Goal: Information Seeking & Learning: Learn about a topic

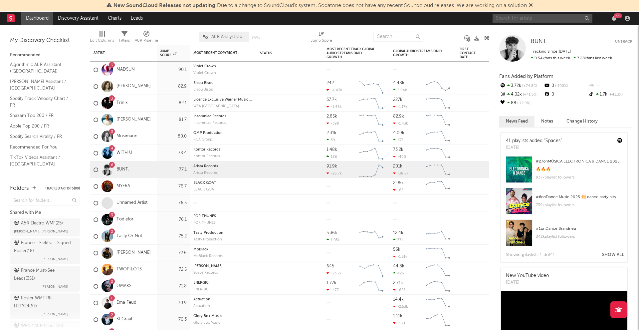
click at [518, 21] on input "text" at bounding box center [543, 18] width 100 height 8
type input "[PERSON_NAME]"
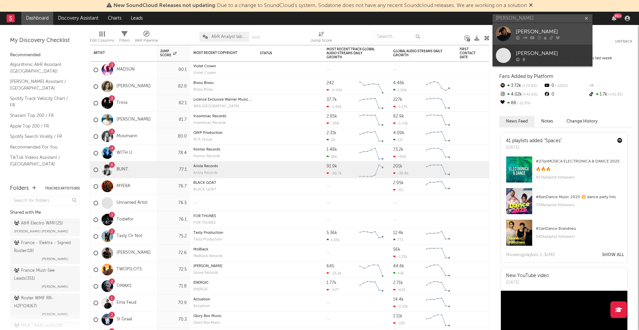
click at [508, 34] on div at bounding box center [503, 33] width 15 height 15
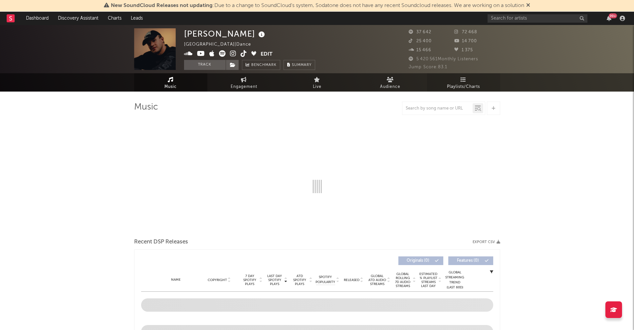
click at [448, 86] on span "Playlists/Charts" at bounding box center [463, 87] width 33 height 8
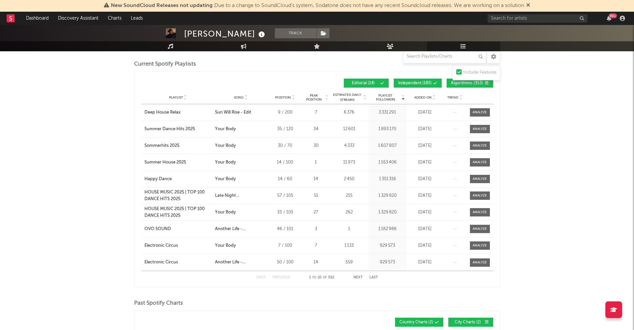
scroll to position [167, 0]
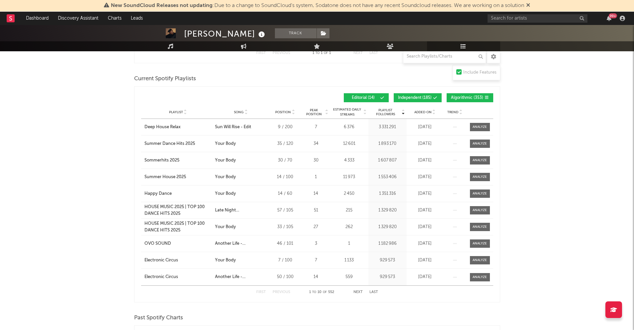
click at [359, 291] on button "Next" at bounding box center [358, 292] width 9 height 4
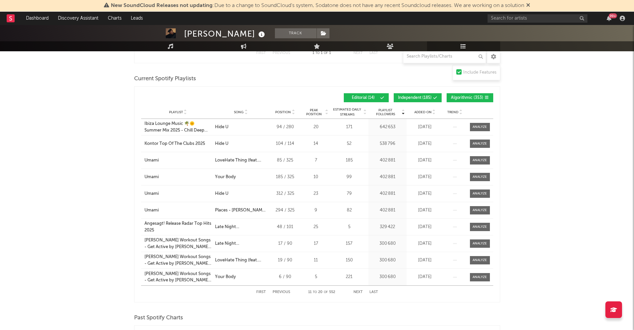
click at [358, 288] on div "First Previous 11 to 20 of 552 Next Last" at bounding box center [317, 292] width 122 height 13
click at [359, 290] on button "Next" at bounding box center [358, 292] width 9 height 4
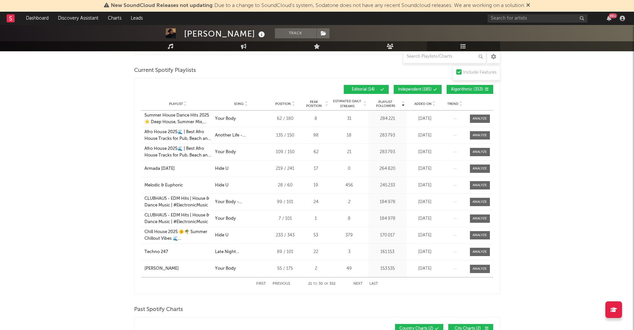
scroll to position [176, 0]
click at [240, 102] on span "Song" at bounding box center [239, 104] width 10 height 4
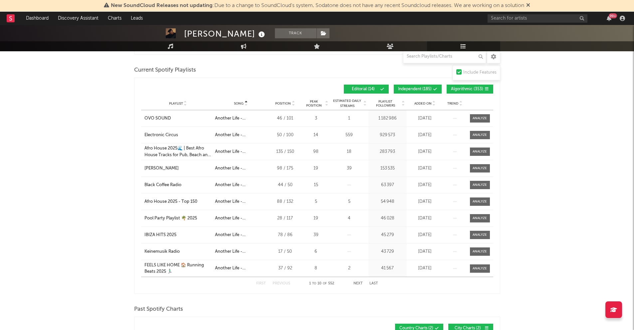
click at [375, 283] on button "Last" at bounding box center [374, 284] width 9 height 4
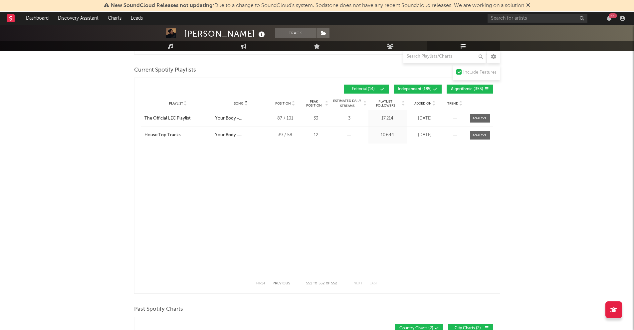
click at [279, 282] on button "Previous" at bounding box center [282, 284] width 18 height 4
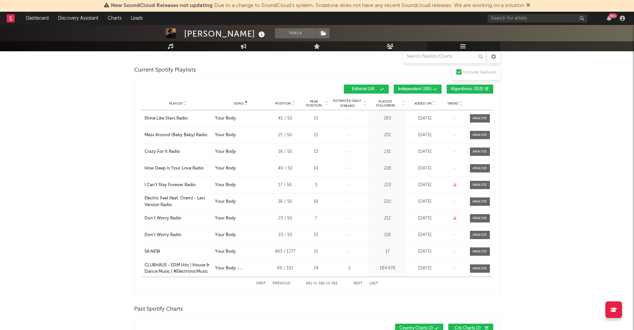
click at [279, 282] on button "Previous" at bounding box center [282, 284] width 18 height 4
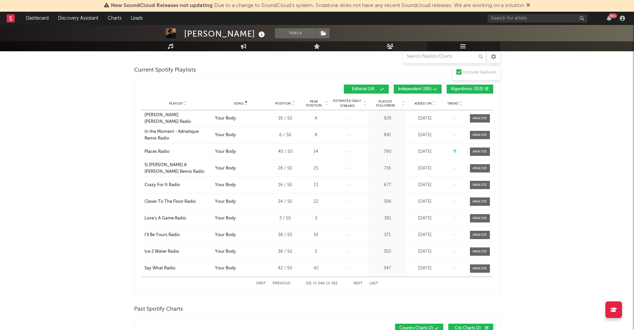
click at [279, 282] on button "Previous" at bounding box center [282, 284] width 18 height 4
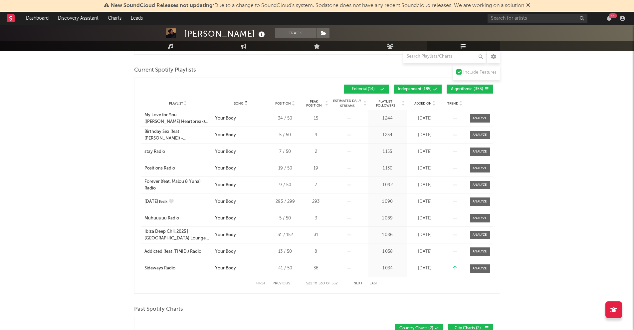
click at [279, 282] on button "Previous" at bounding box center [282, 284] width 18 height 4
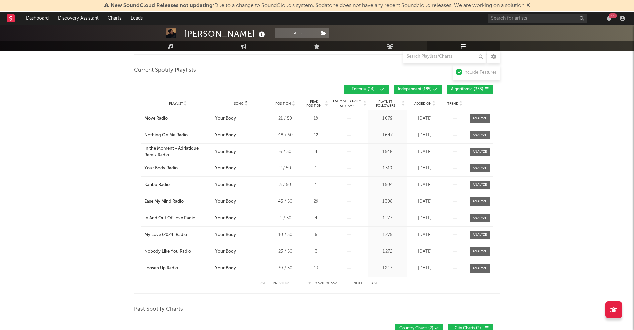
click at [279, 282] on button "Previous" at bounding box center [282, 284] width 18 height 4
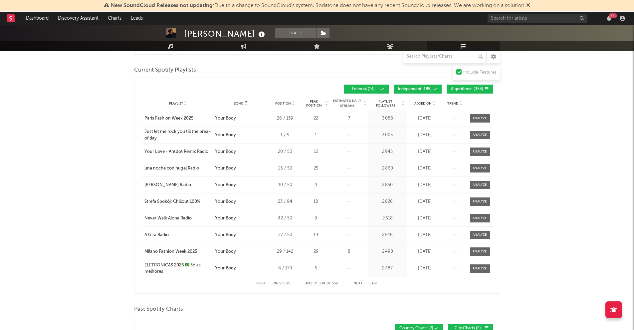
click at [279, 282] on button "Previous" at bounding box center [282, 284] width 18 height 4
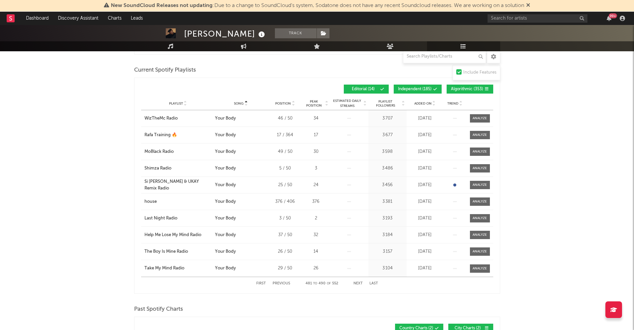
click at [279, 282] on button "Previous" at bounding box center [282, 284] width 18 height 4
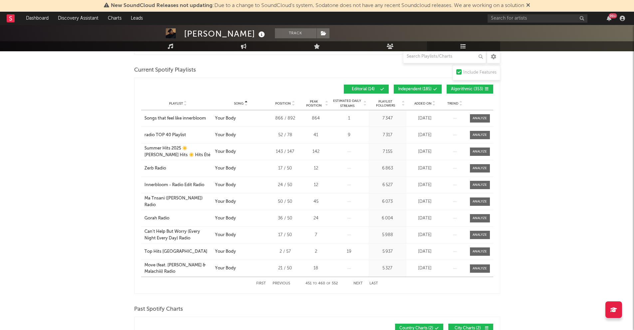
click at [279, 282] on button "Previous" at bounding box center [282, 284] width 18 height 4
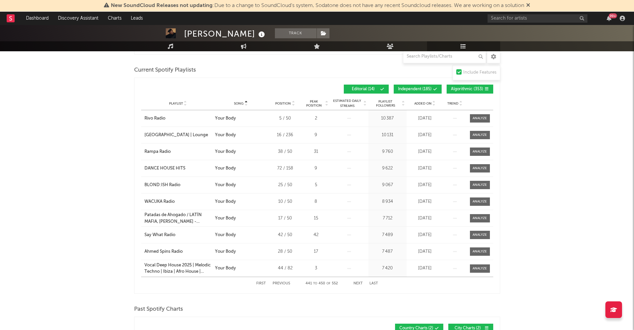
click at [279, 282] on button "Previous" at bounding box center [282, 284] width 18 height 4
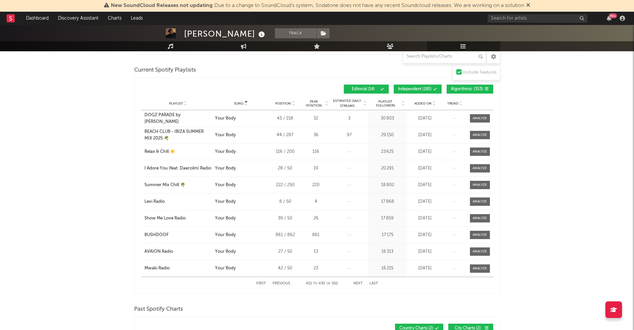
click at [279, 282] on button "Previous" at bounding box center [282, 284] width 18 height 4
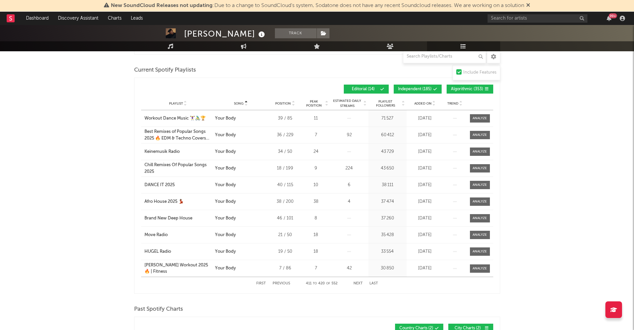
click at [405, 89] on span "Independent ( 185 )" at bounding box center [415, 89] width 34 height 4
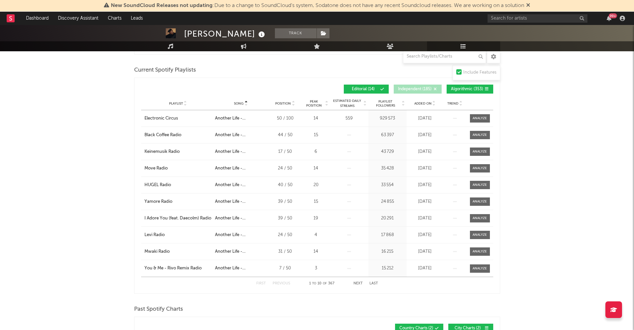
click at [436, 89] on icon at bounding box center [435, 89] width 4 height 4
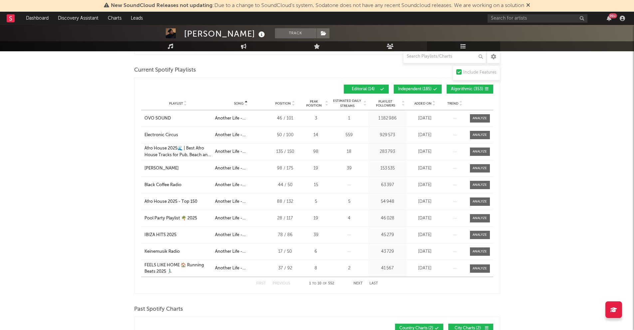
click at [437, 89] on icon at bounding box center [435, 89] width 4 height 4
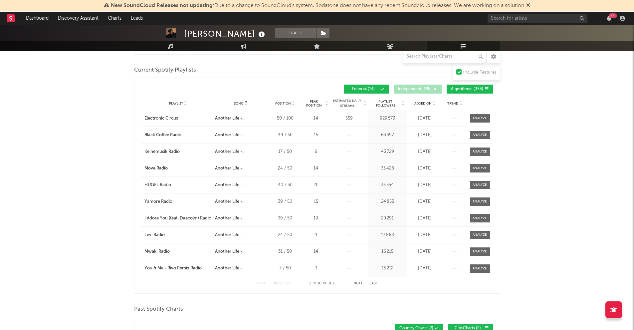
click at [372, 283] on button "Last" at bounding box center [374, 284] width 9 height 4
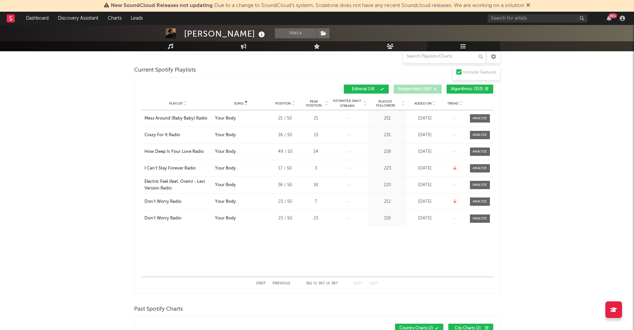
click at [280, 283] on button "Previous" at bounding box center [282, 284] width 18 height 4
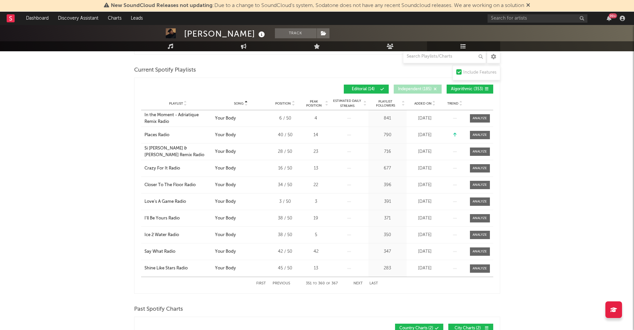
click at [280, 283] on button "Previous" at bounding box center [282, 284] width 18 height 4
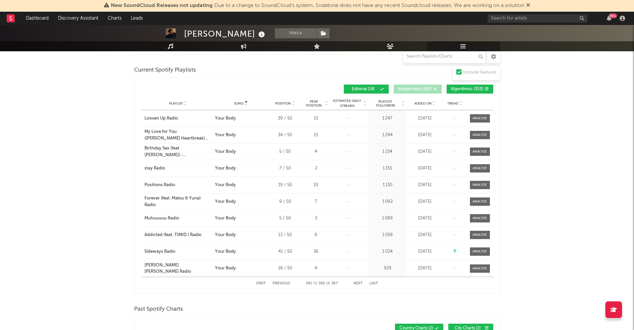
click at [280, 283] on button "Previous" at bounding box center [282, 284] width 18 height 4
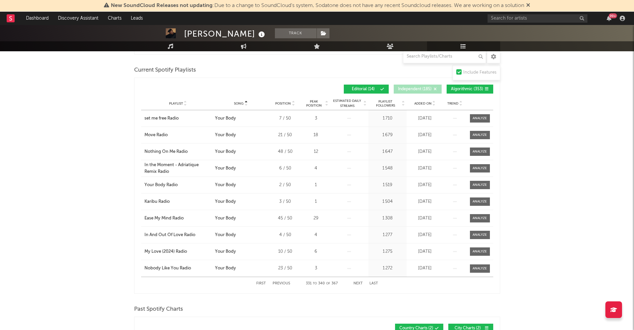
click at [280, 283] on button "Previous" at bounding box center [282, 284] width 18 height 4
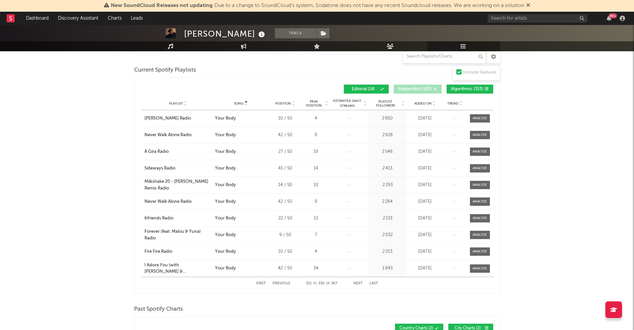
click at [280, 283] on button "Previous" at bounding box center [282, 284] width 18 height 4
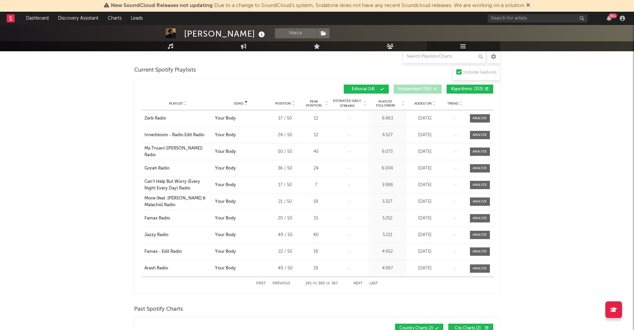
click at [280, 283] on button "Previous" at bounding box center [282, 284] width 18 height 4
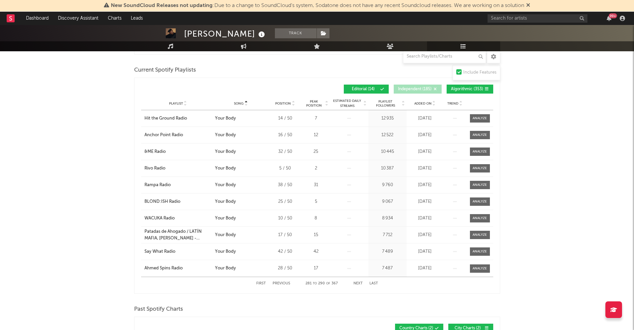
click at [280, 283] on button "Previous" at bounding box center [282, 284] width 18 height 4
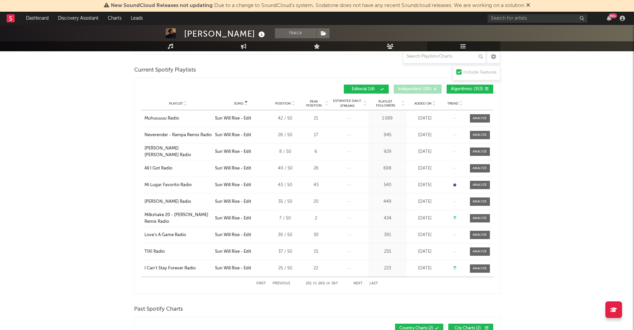
click at [354, 279] on div "First Previous 251 to 260 of 367 Next Last" at bounding box center [317, 283] width 122 height 13
click at [356, 281] on div "First Previous 251 to 260 of 367 Next Last" at bounding box center [317, 283] width 122 height 13
click at [356, 282] on button "Next" at bounding box center [358, 284] width 9 height 4
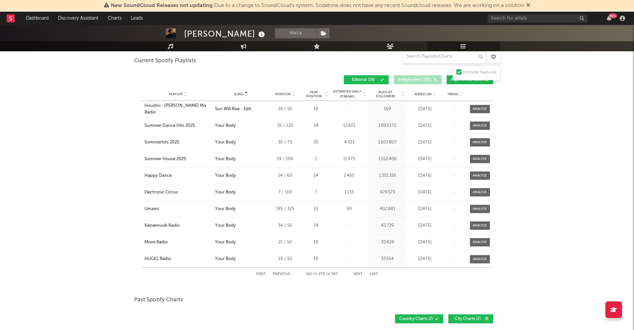
scroll to position [184, 0]
